Goal: Task Accomplishment & Management: Use online tool/utility

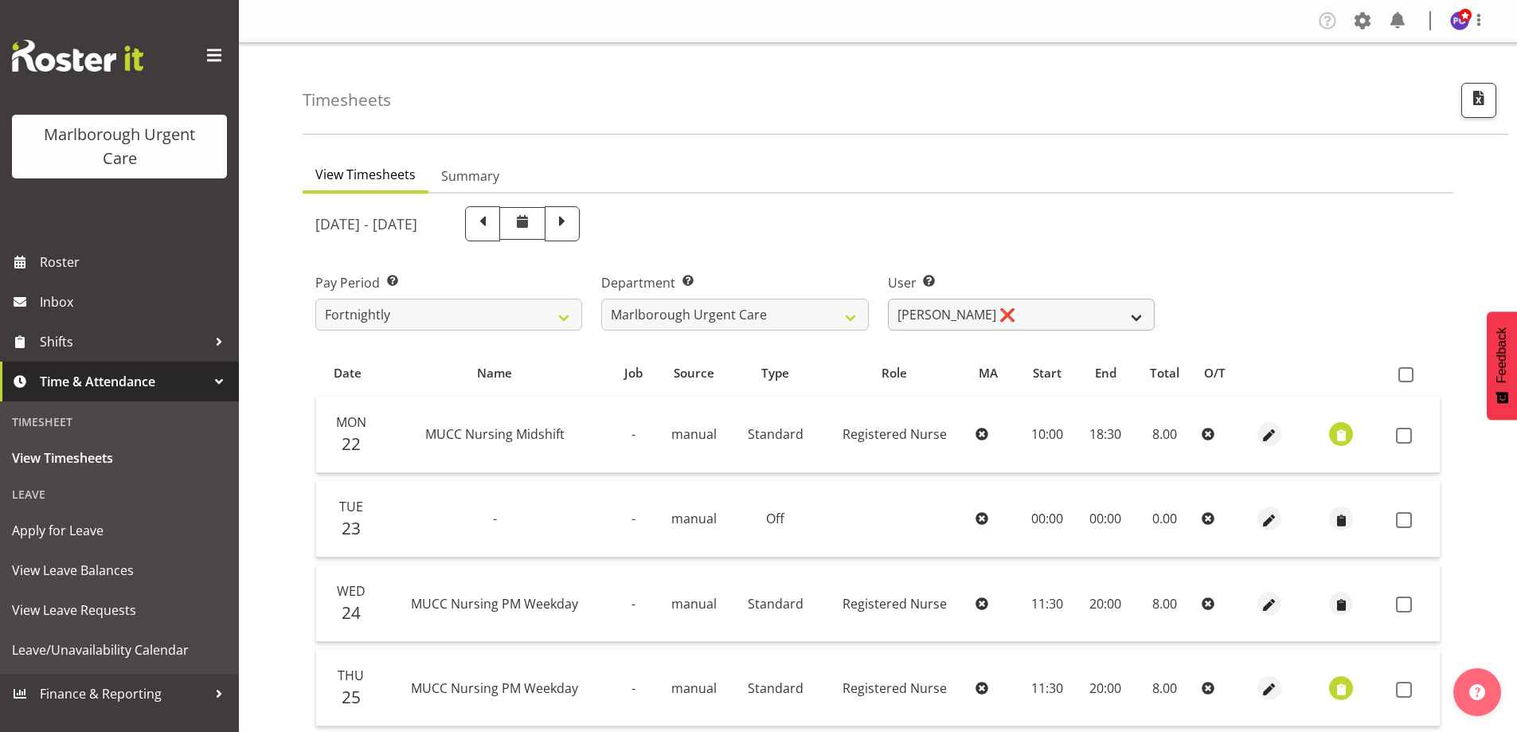
scroll to position [159, 0]
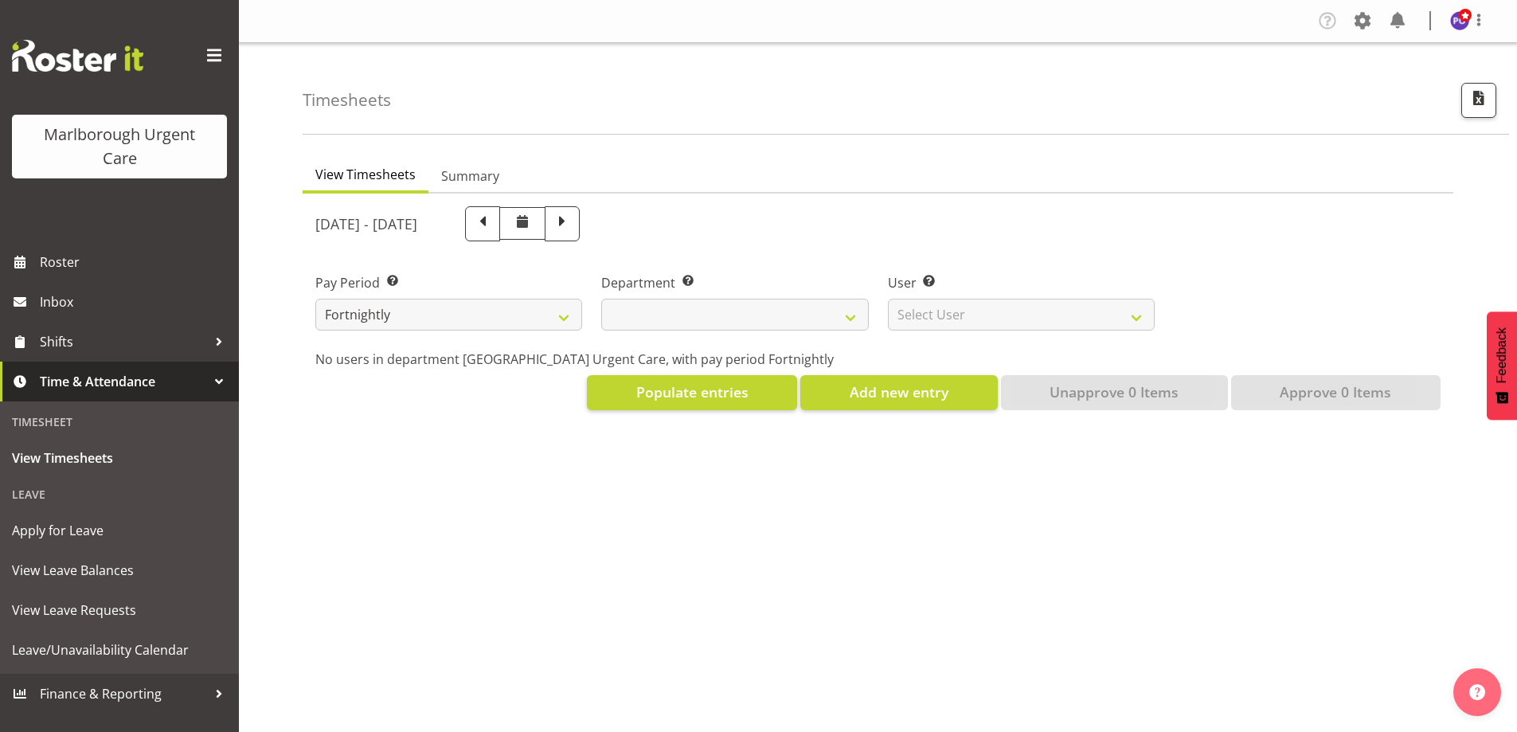
select select
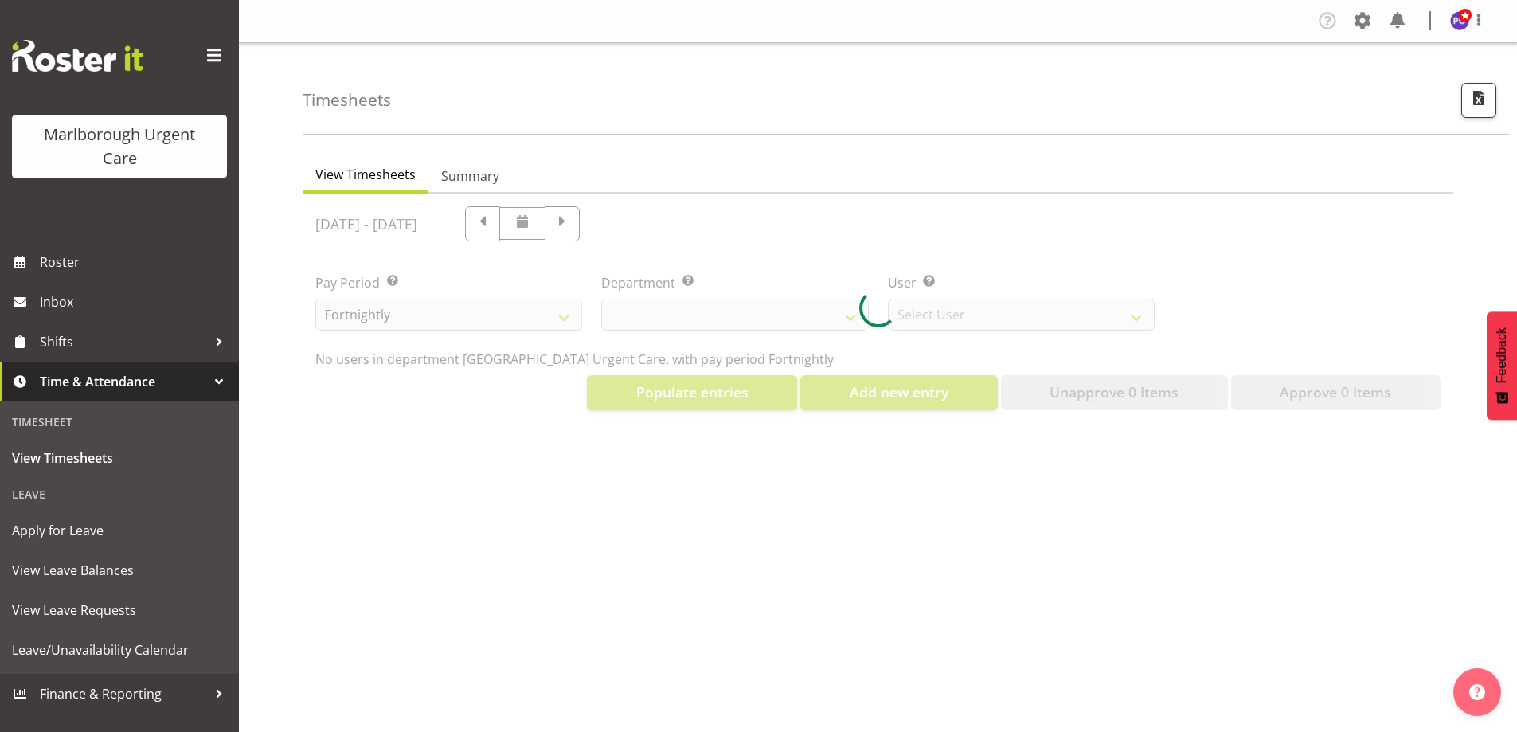
scroll to position [64, 0]
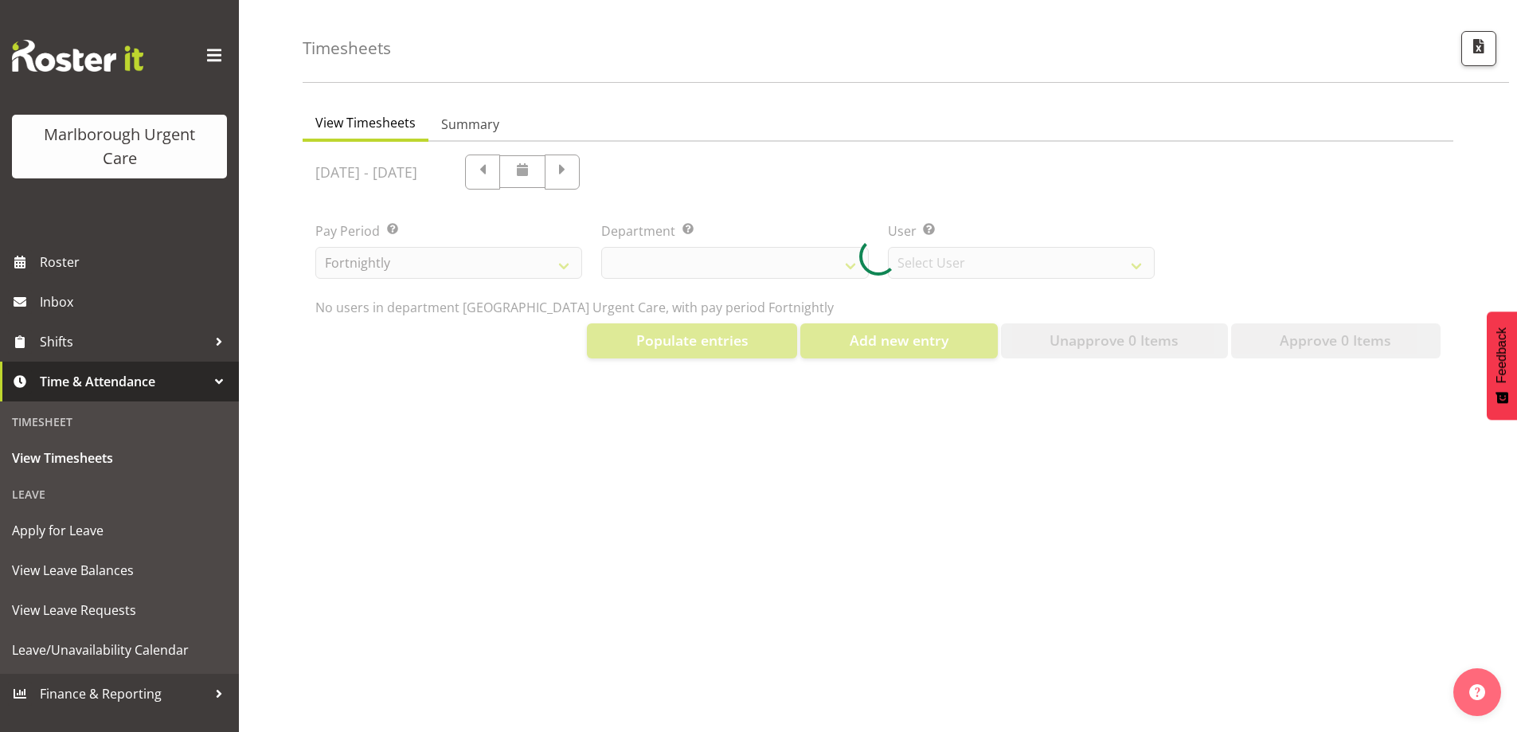
select select "11836"
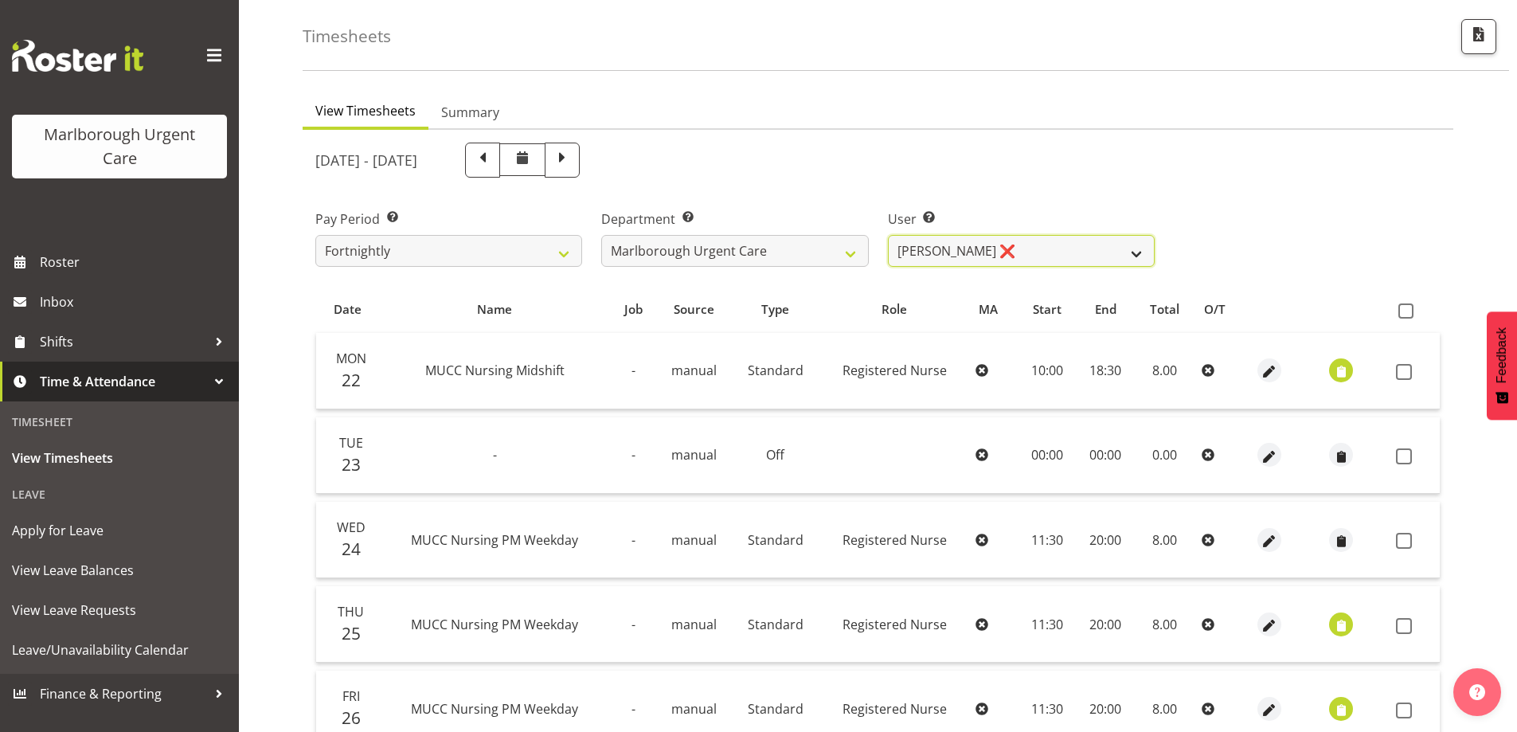
click at [1132, 250] on select "Agnes Tyson ❌ Alysia Newman-Woods ❌ Andrew Brooks ❌ Cordelia Davies ❌ Gloria Va…" at bounding box center [1021, 251] width 267 height 32
click at [1260, 209] on div "Pay Period Select which pay period you would like to view. Fortnightly MPHO - H…" at bounding box center [878, 231] width 1144 height 89
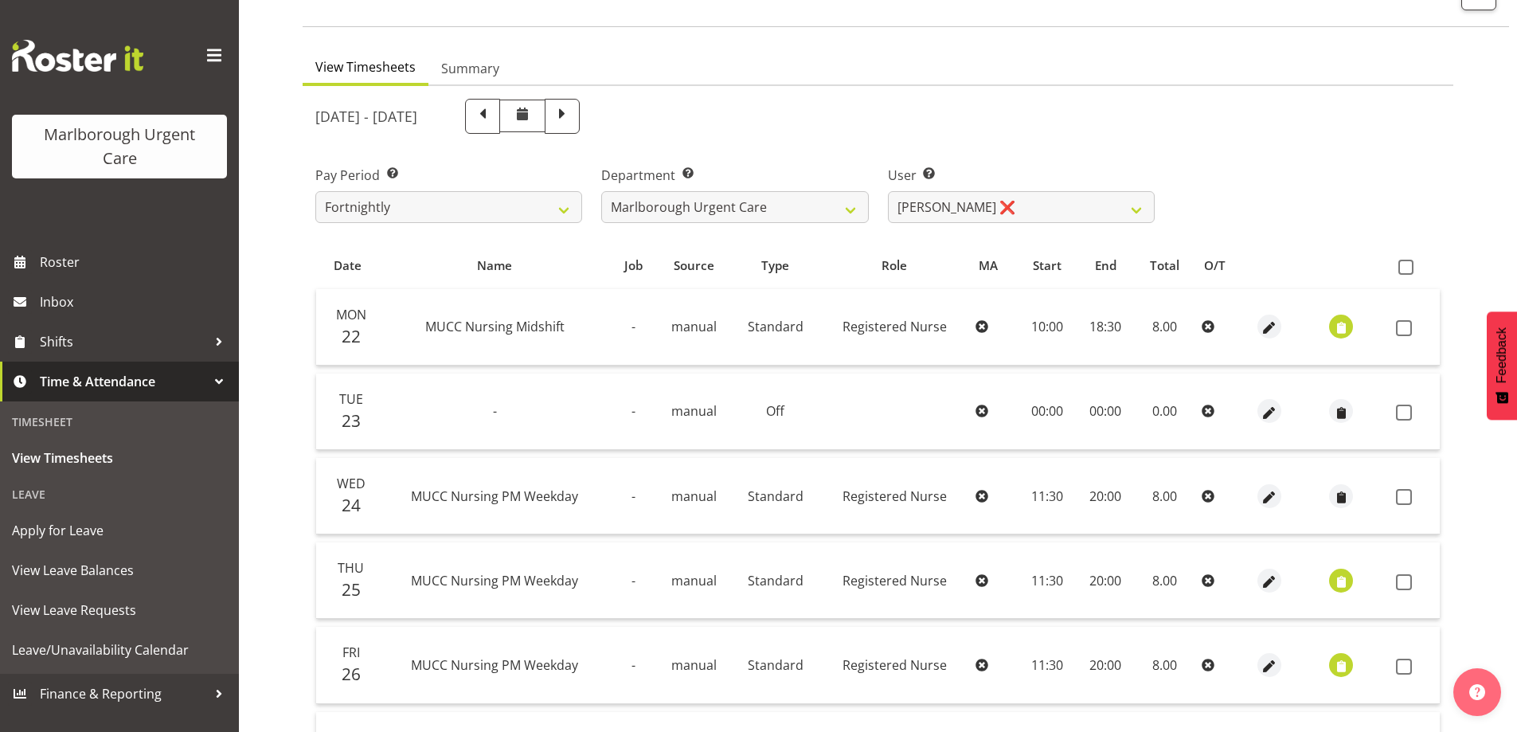
scroll to position [143, 0]
